Goal: Task Accomplishment & Management: Complete application form

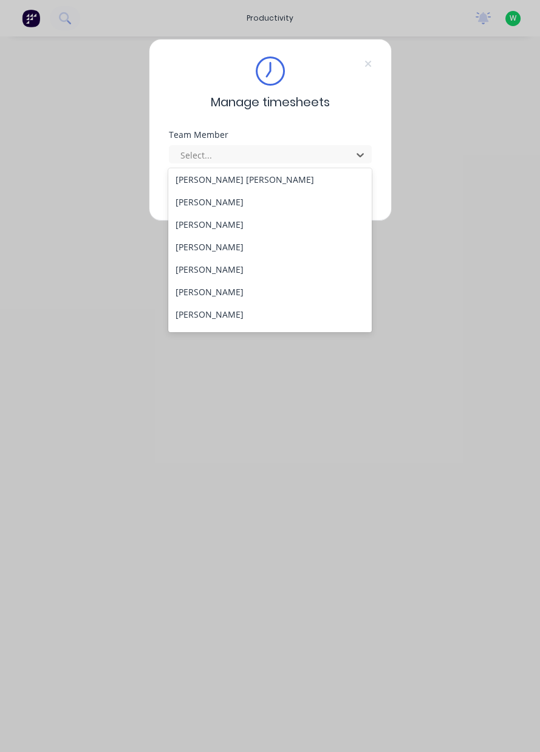
scroll to position [186, 0]
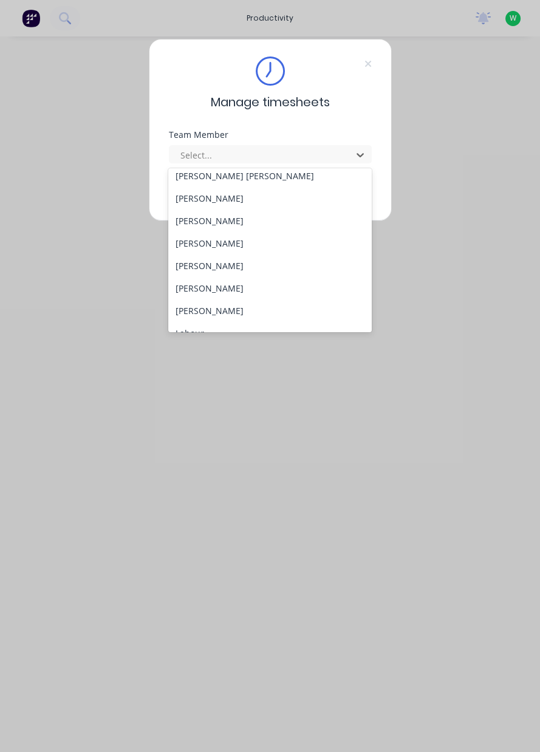
click at [211, 311] on div "[PERSON_NAME]" at bounding box center [269, 310] width 203 height 22
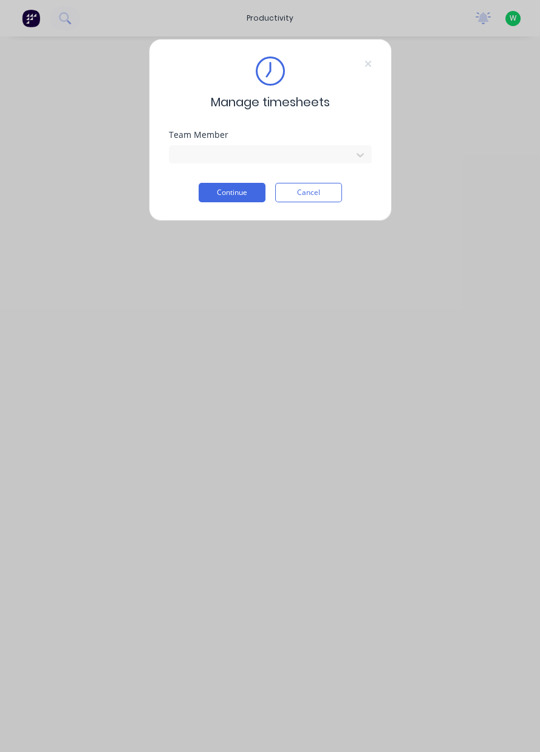
click at [226, 194] on button "Continue" at bounding box center [232, 192] width 67 height 19
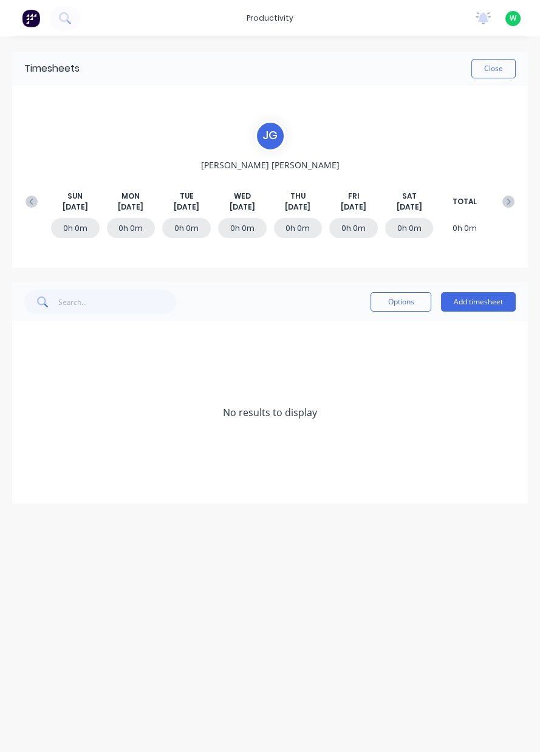
click at [487, 302] on button "Add timesheet" at bounding box center [478, 301] width 75 height 19
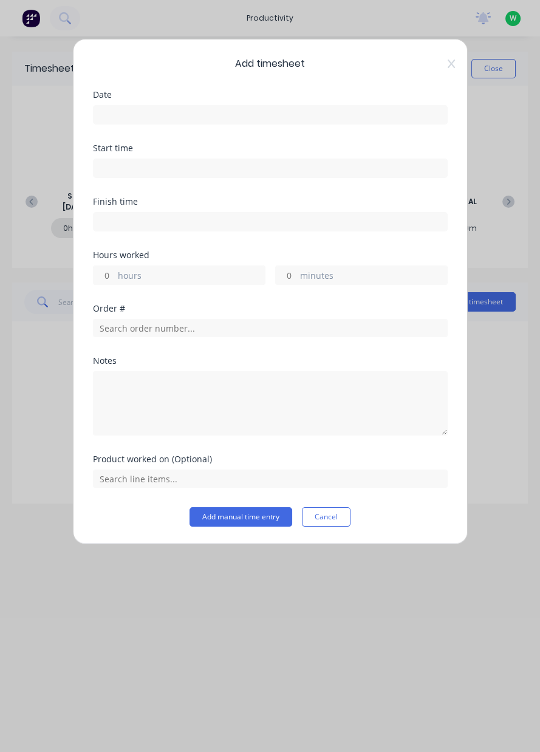
click at [196, 115] on input at bounding box center [271, 115] width 354 height 18
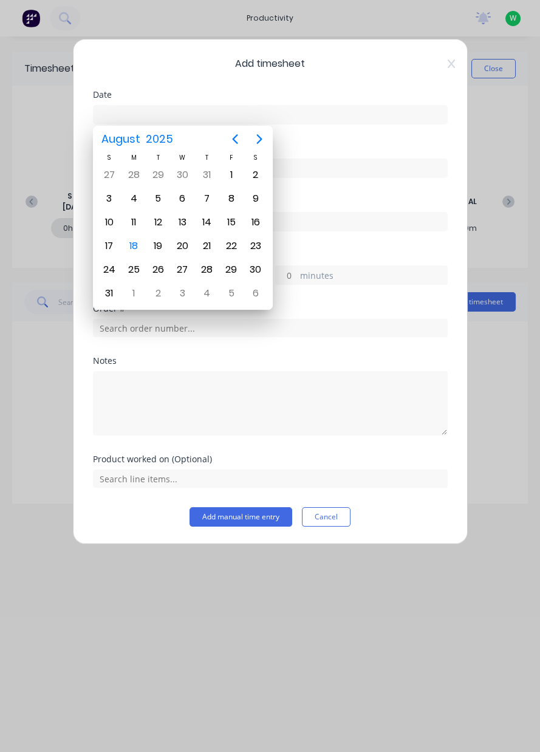
click at [231, 225] on div "15" at bounding box center [231, 222] width 18 height 18
type input "15/08/2025"
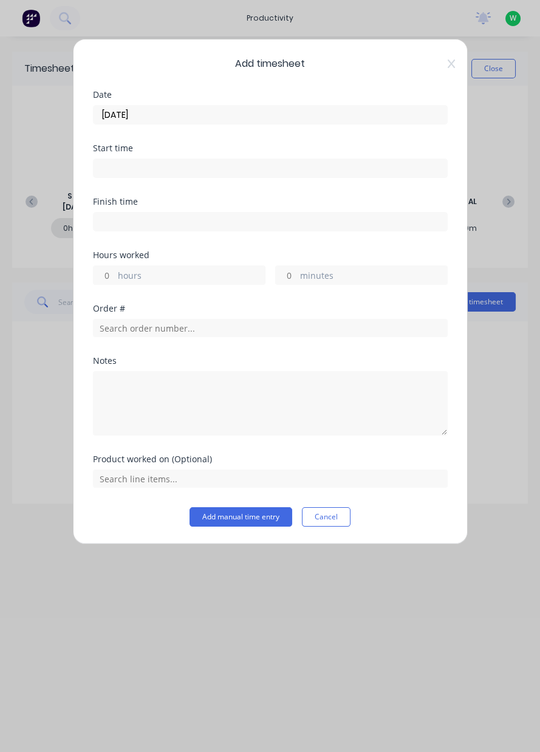
click at [174, 275] on label "hours" at bounding box center [191, 276] width 147 height 15
click at [115, 275] on input "hours" at bounding box center [104, 275] width 21 height 18
type input "8"
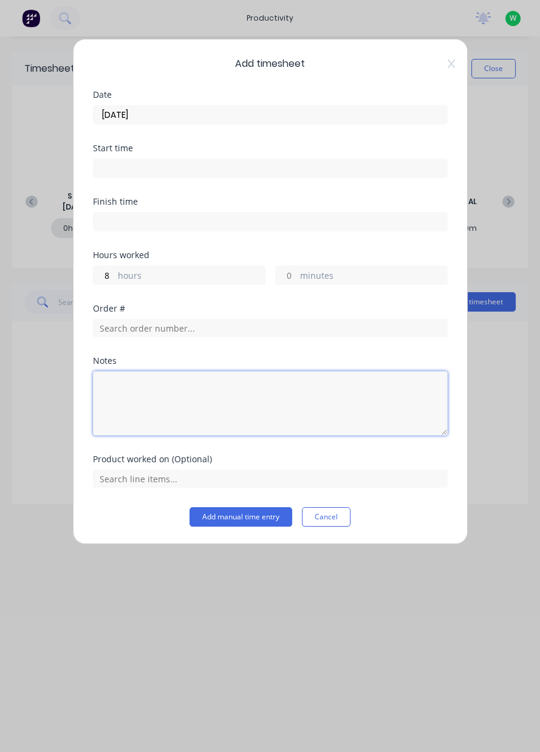
click at [197, 392] on textarea at bounding box center [270, 403] width 355 height 64
type textarea "Appin West delivery,local deliveries, dendrobium delivery, yard work"
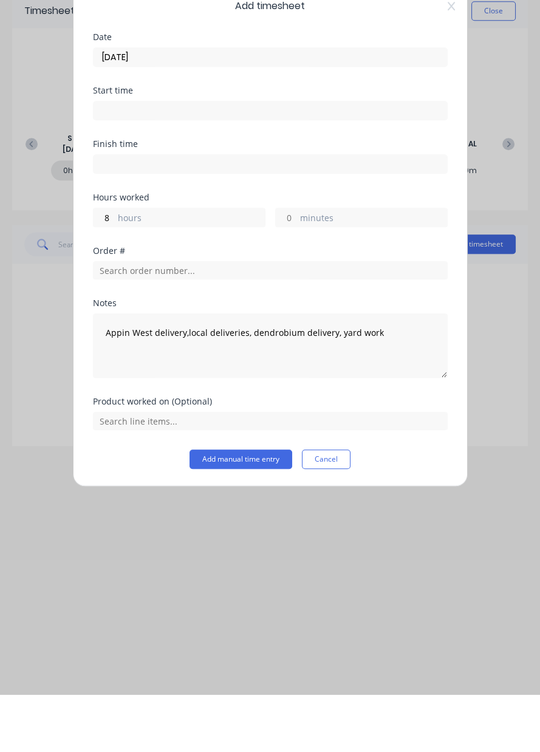
click at [239, 516] on button "Add manual time entry" at bounding box center [241, 516] width 103 height 19
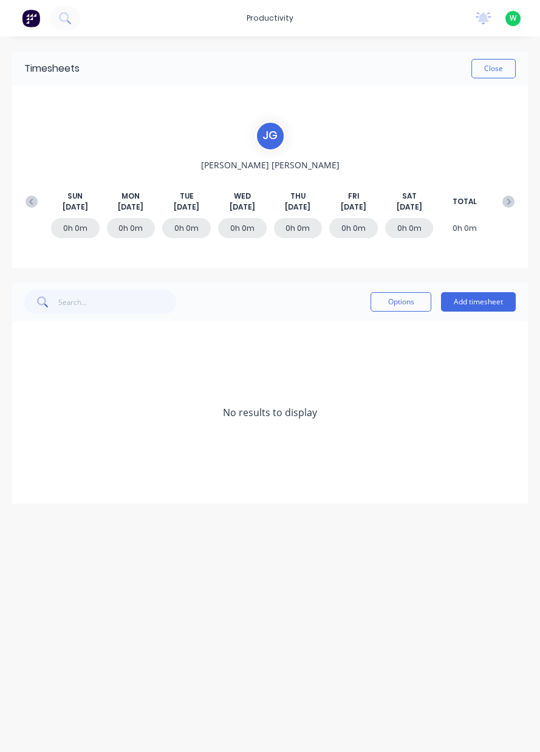
click at [28, 207] on icon at bounding box center [32, 202] width 12 height 12
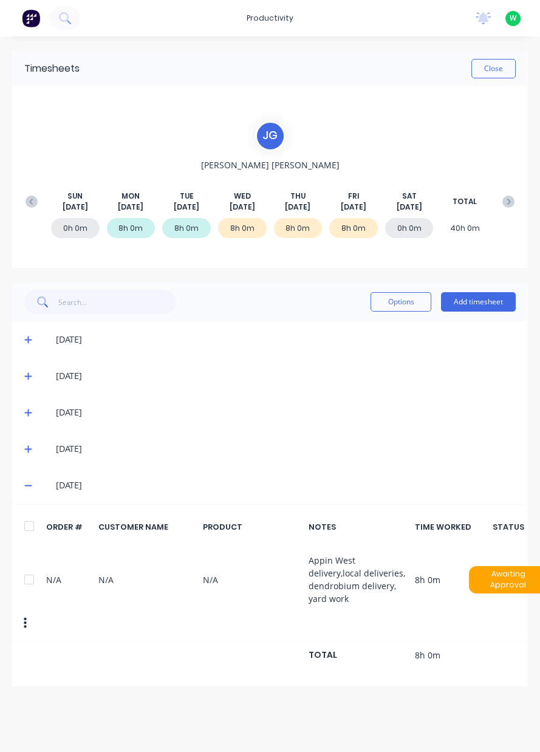
click at [493, 69] on button "Close" at bounding box center [493, 68] width 44 height 19
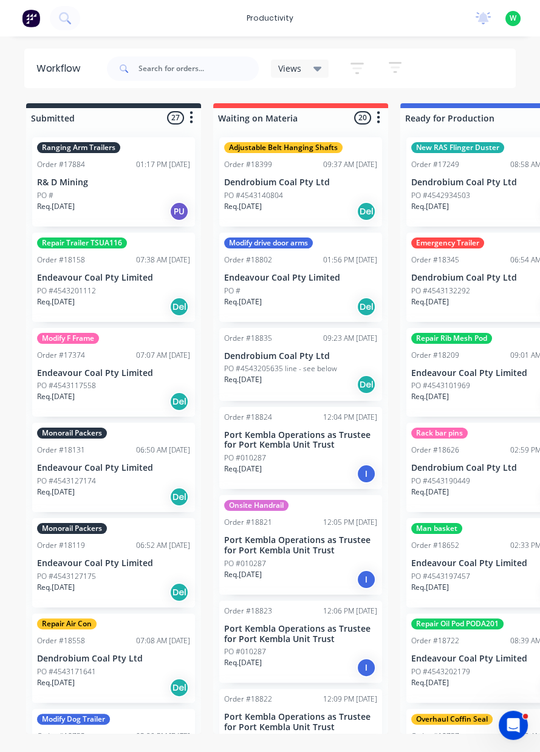
click at [268, 14] on div "productivity" at bounding box center [270, 18] width 59 height 18
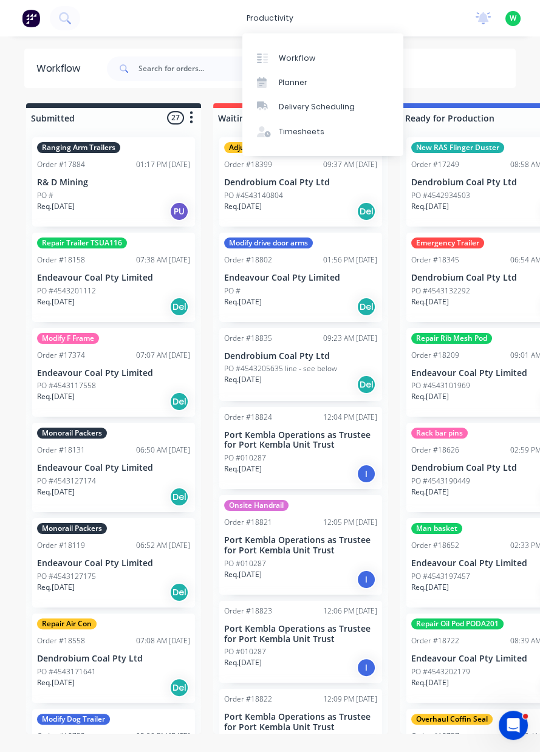
click at [323, 56] on link "Workflow" at bounding box center [322, 58] width 161 height 24
click at [309, 60] on div "Workflow" at bounding box center [297, 58] width 36 height 11
click at [324, 129] on link "Timesheets" at bounding box center [322, 132] width 161 height 24
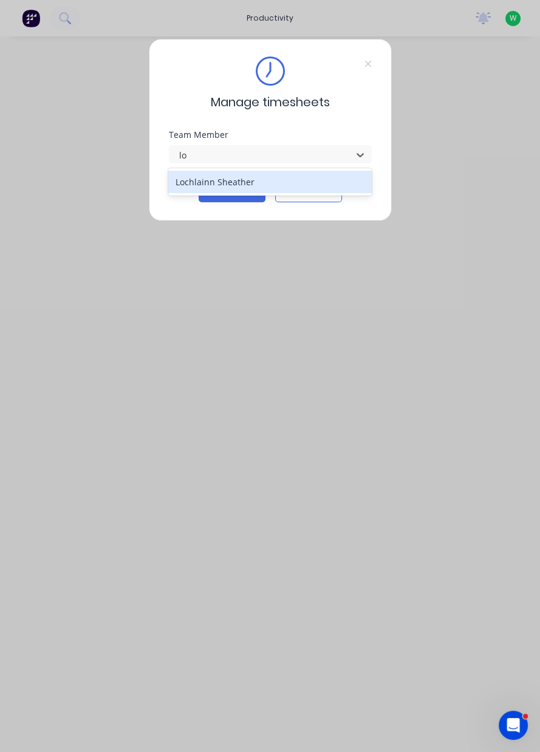
click at [207, 186] on div "Lochlainn Sheather" at bounding box center [269, 182] width 203 height 22
type input "lo"
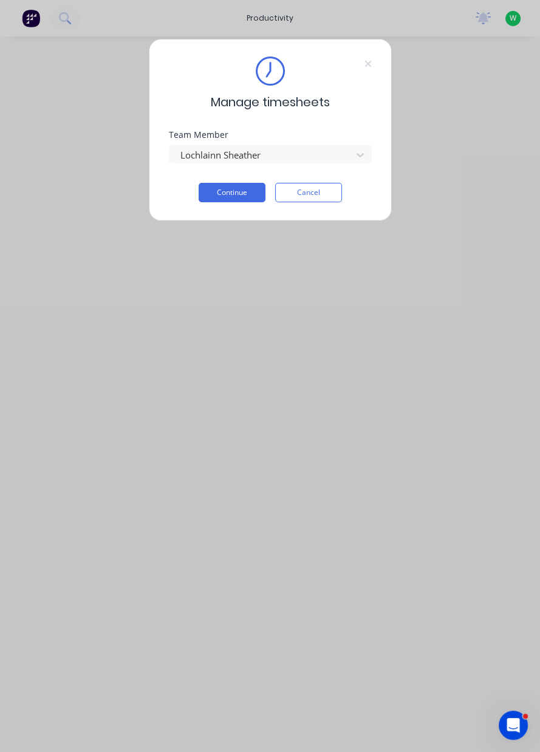
click at [240, 194] on button "Continue" at bounding box center [232, 192] width 67 height 19
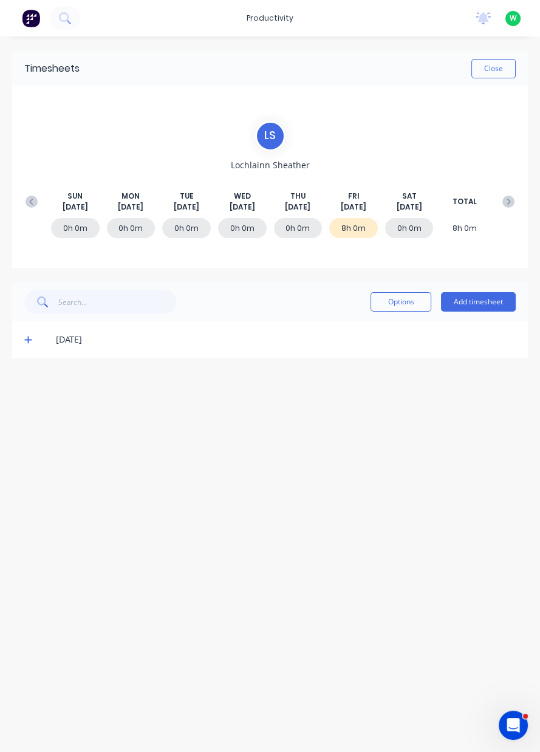
click at [493, 60] on button "Close" at bounding box center [493, 68] width 44 height 19
